Goal: Check status: Check status

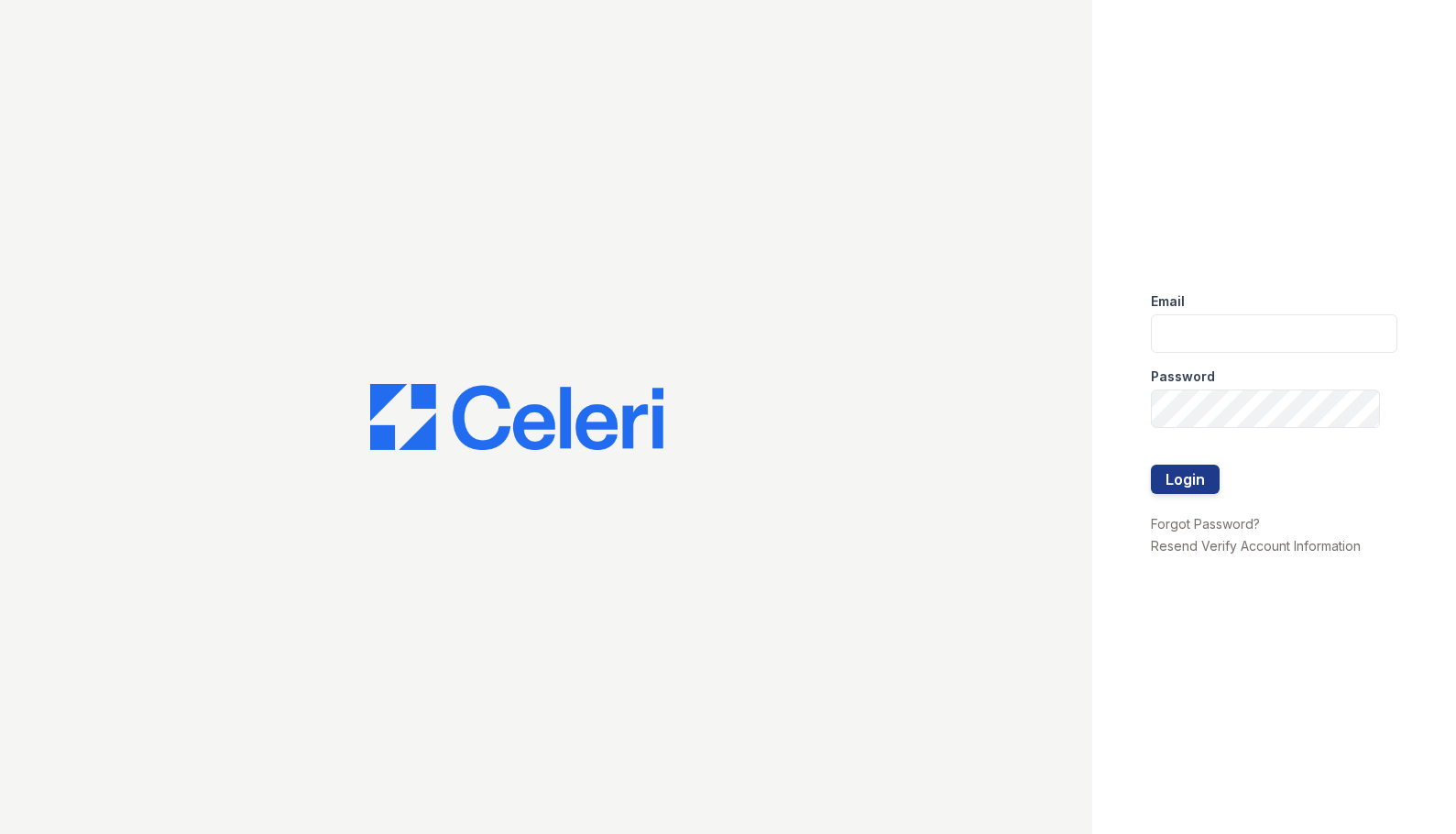
type input "[EMAIL_ADDRESS][DOMAIN_NAME]"
click at [1221, 312] on div "Email" at bounding box center [1273, 296] width 247 height 37
click at [1189, 470] on button "Login" at bounding box center [1184, 478] width 68 height 29
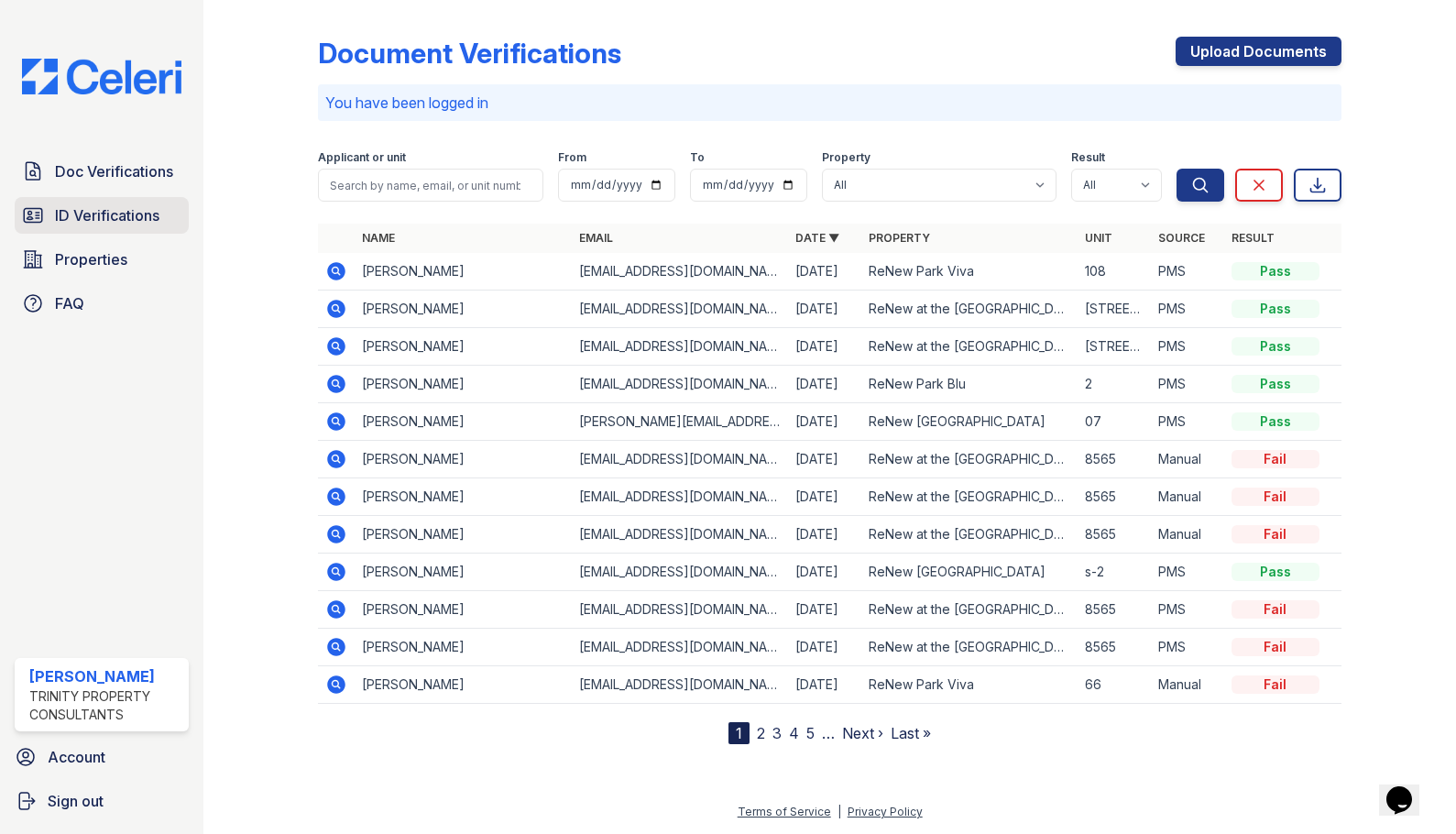
click at [110, 201] on link "ID Verifications" at bounding box center [102, 215] width 174 height 37
click at [110, 200] on link "ID Verifications" at bounding box center [102, 215] width 174 height 37
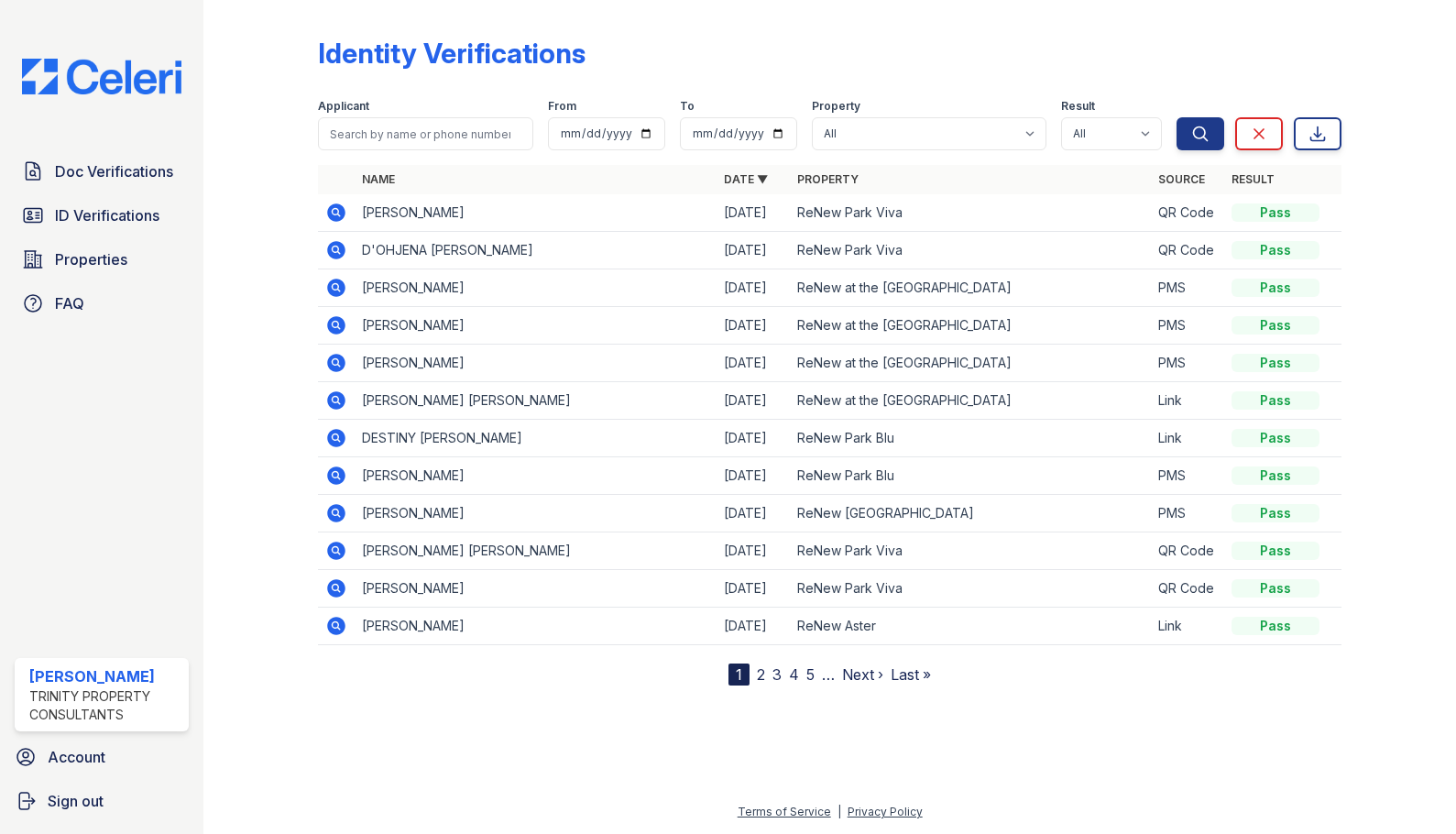
click at [437, 109] on div "Applicant" at bounding box center [425, 108] width 215 height 19
click at [397, 135] on input "search" at bounding box center [425, 133] width 215 height 33
click at [101, 202] on link "ID Verifications" at bounding box center [102, 215] width 174 height 37
click at [100, 202] on link "ID Verifications" at bounding box center [102, 215] width 174 height 37
